Goal: Information Seeking & Learning: Learn about a topic

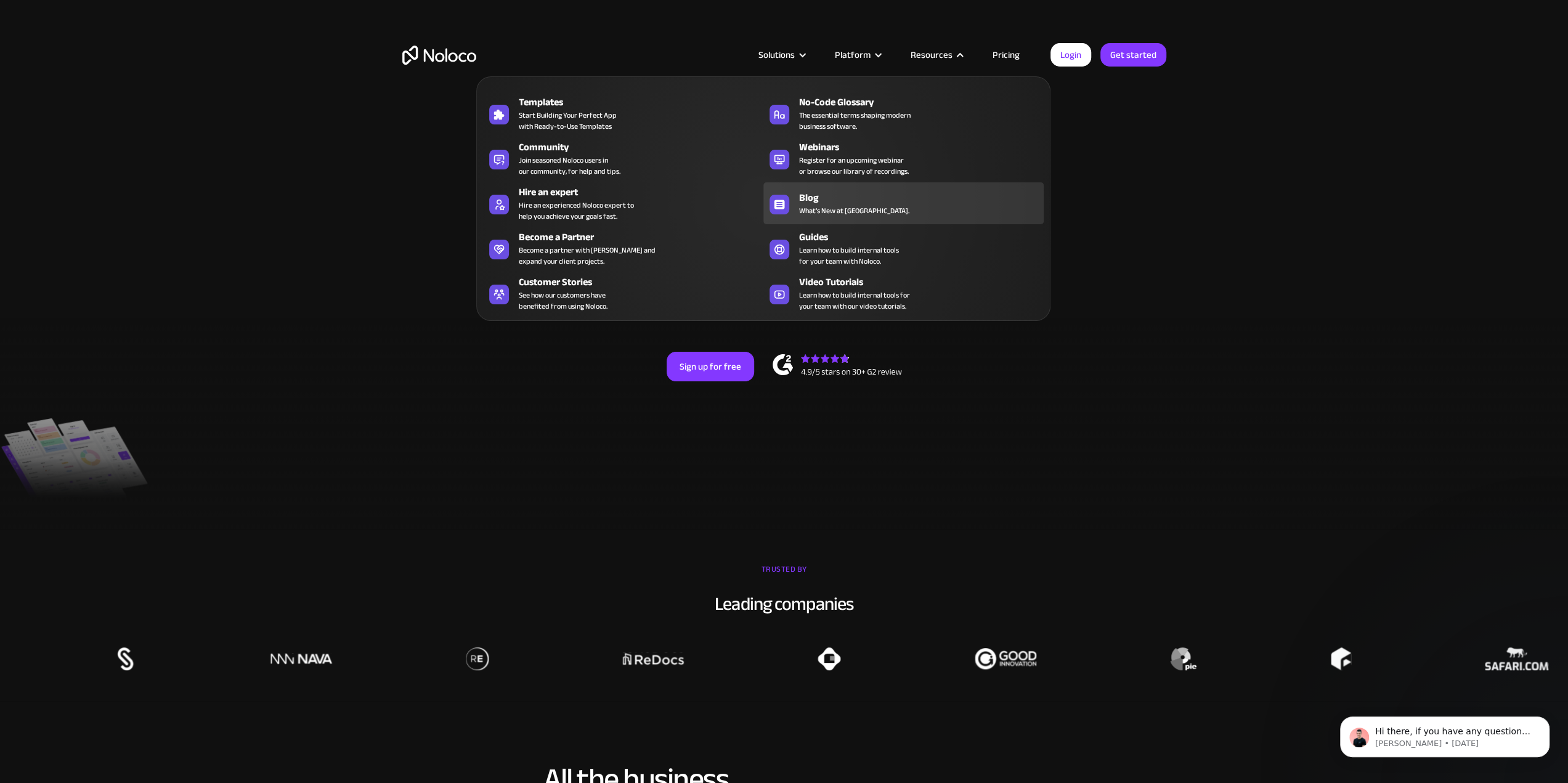
click at [849, 195] on div "Blog" at bounding box center [924, 198] width 250 height 15
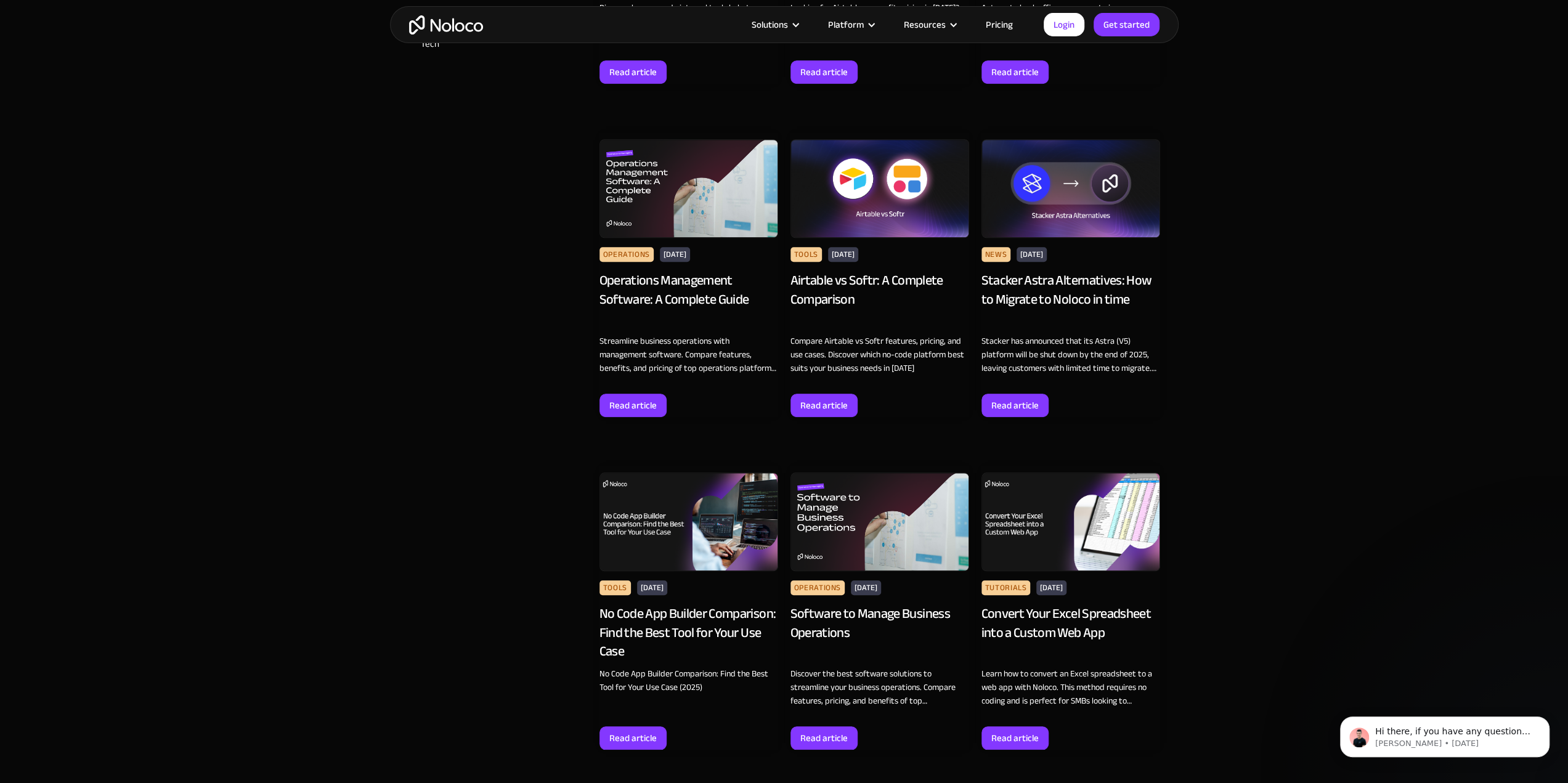
scroll to position [985, 0]
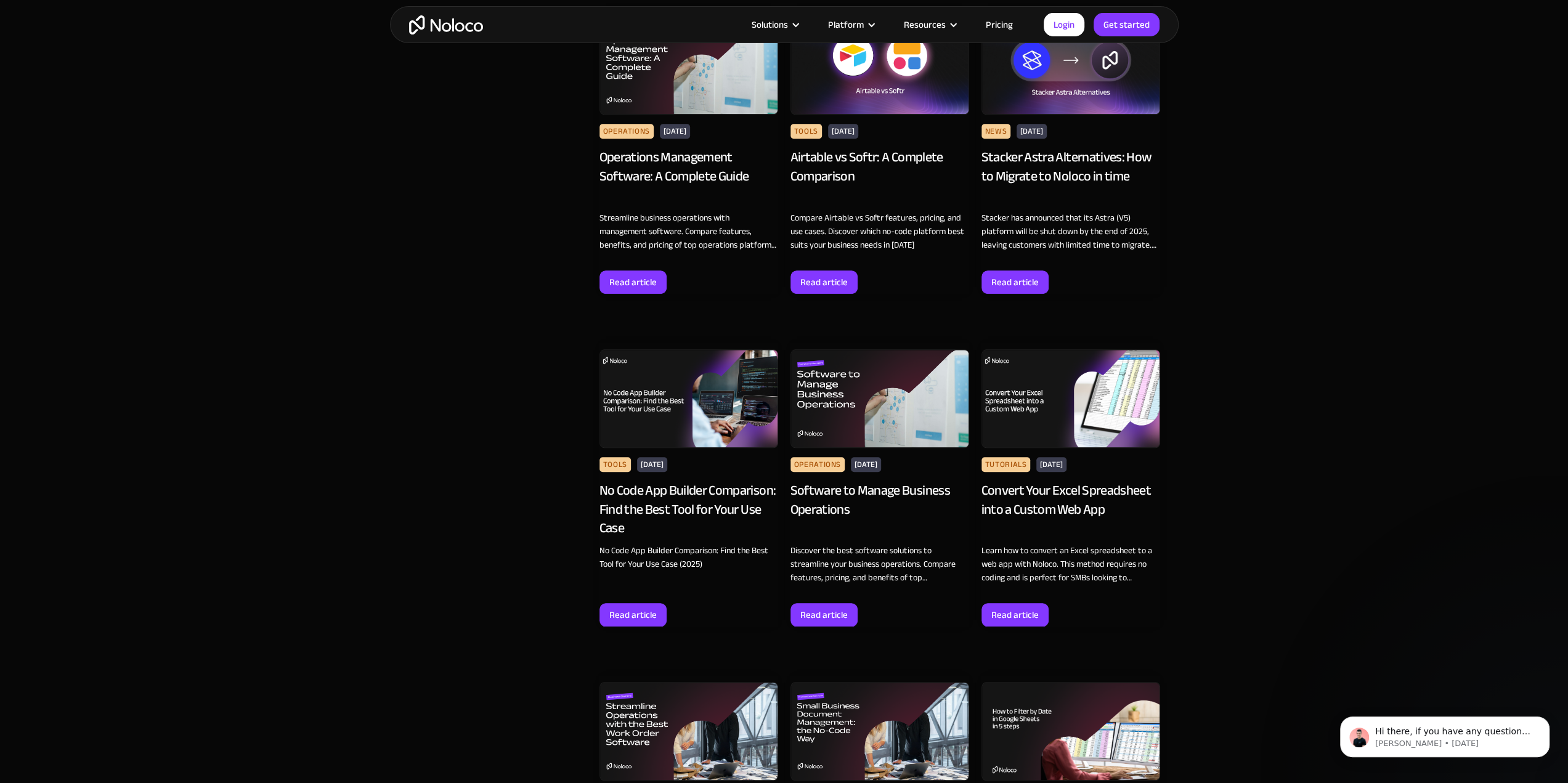
click at [1068, 495] on div "Convert Your Excel Spreadsheet into a Custom Web App" at bounding box center [1070, 510] width 179 height 57
